Goal: Information Seeking & Learning: Learn about a topic

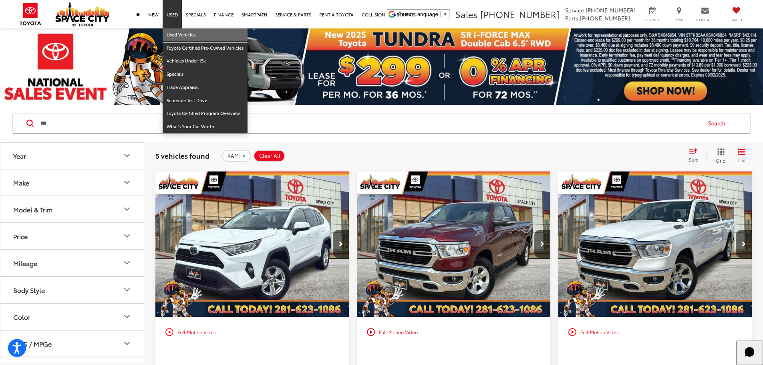
click at [173, 38] on link "Used Vehicles" at bounding box center [205, 34] width 85 height 13
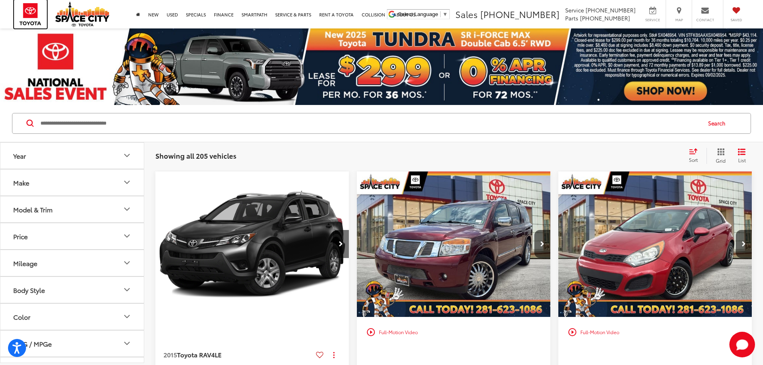
click at [26, 7] on img at bounding box center [30, 14] width 33 height 28
